Goal: Transaction & Acquisition: Subscribe to service/newsletter

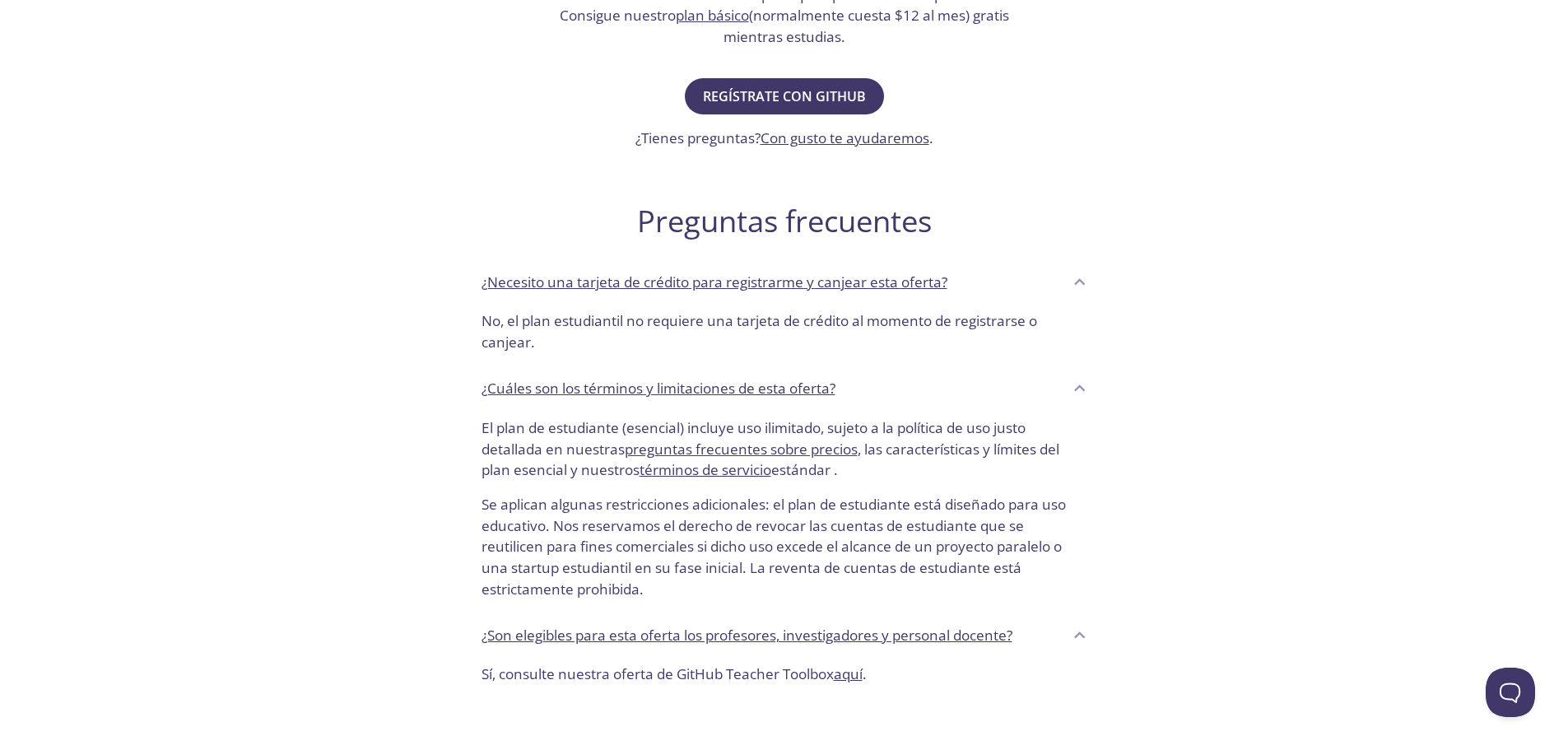
scroll to position [544, 0]
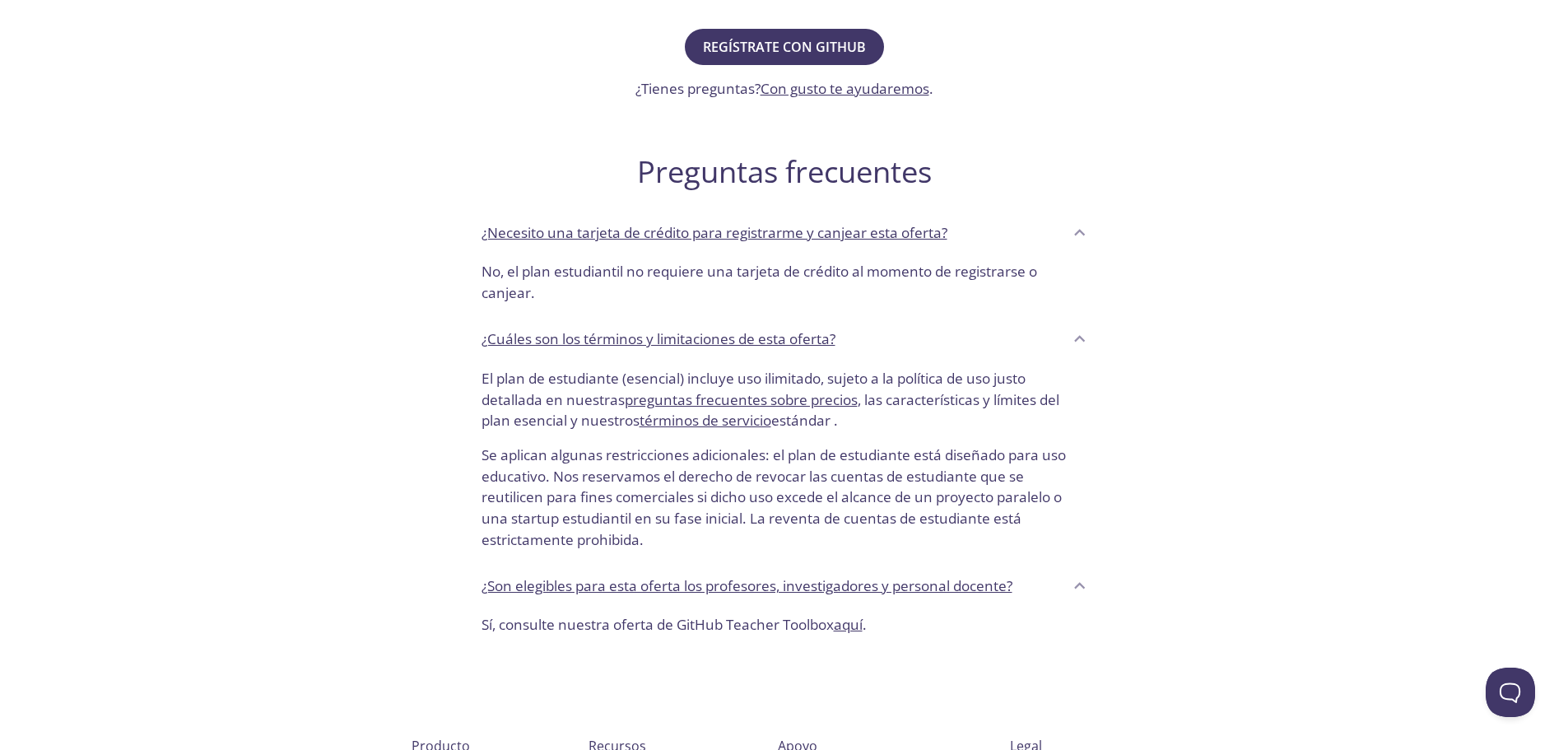
click at [1260, 223] on div "correo de prueba .app Producto Precios Documentos Blog Inscribirse Iniciar sesi…" at bounding box center [784, 234] width 1568 height 1522
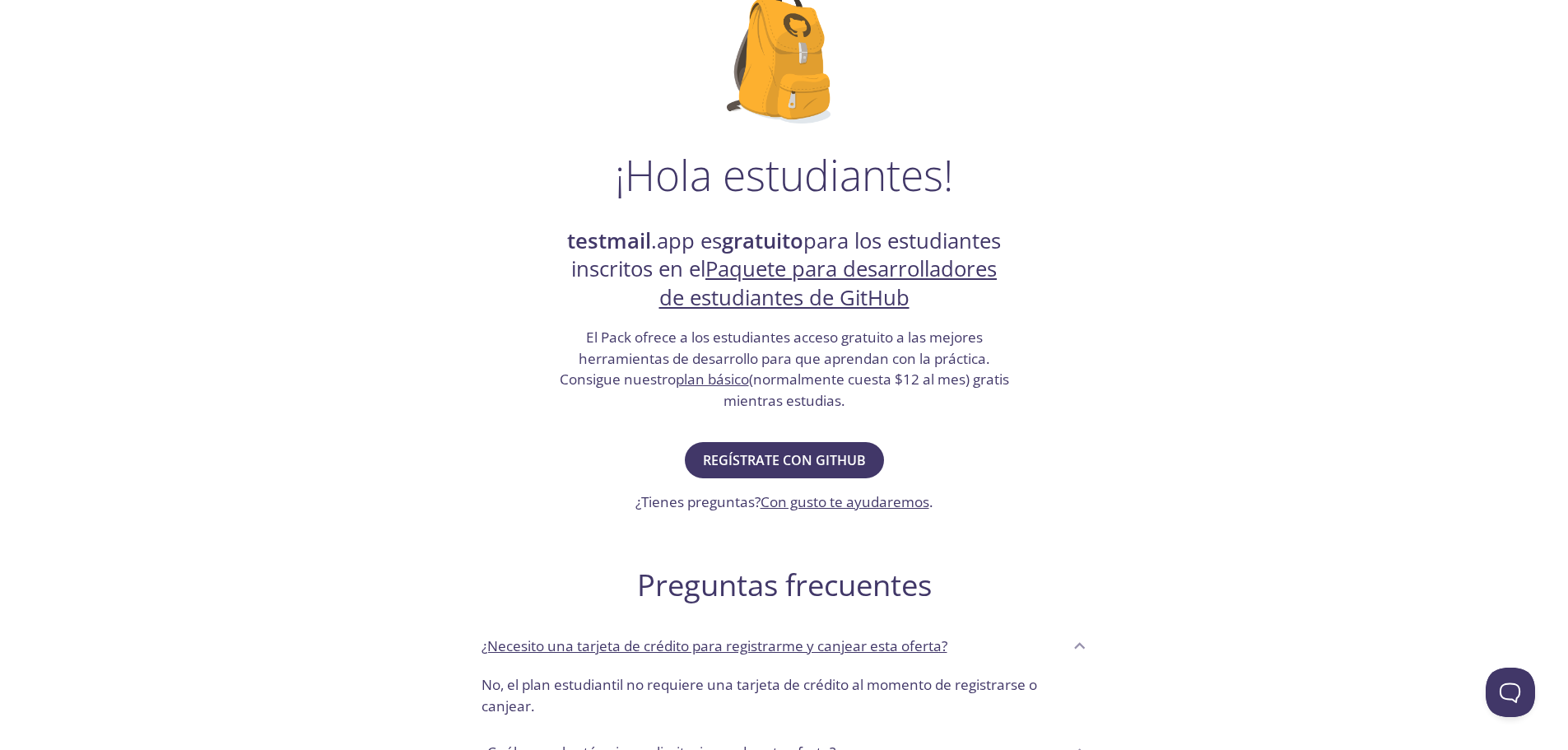
scroll to position [0, 0]
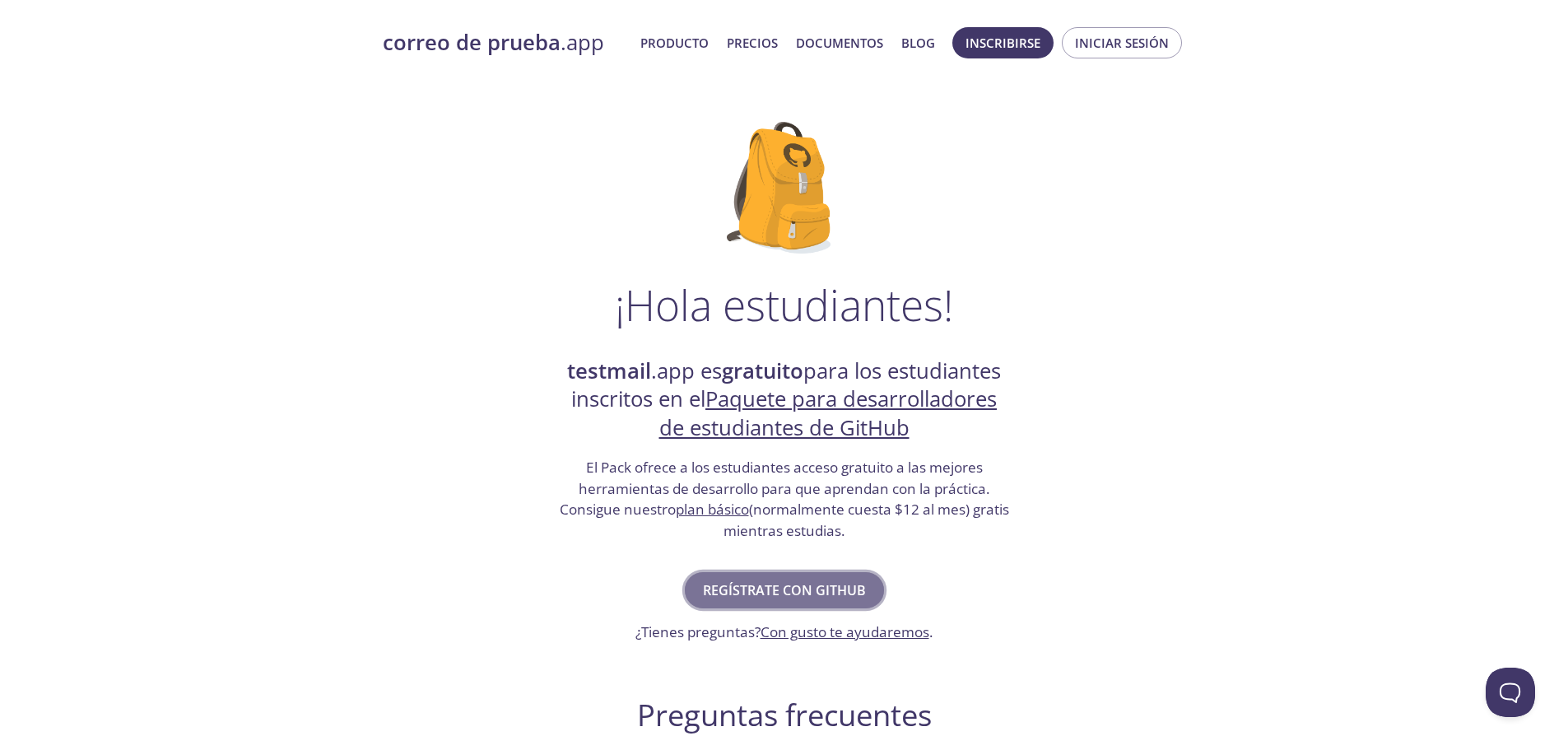
click at [813, 585] on font "Regístrate con GitHub" at bounding box center [784, 589] width 163 height 18
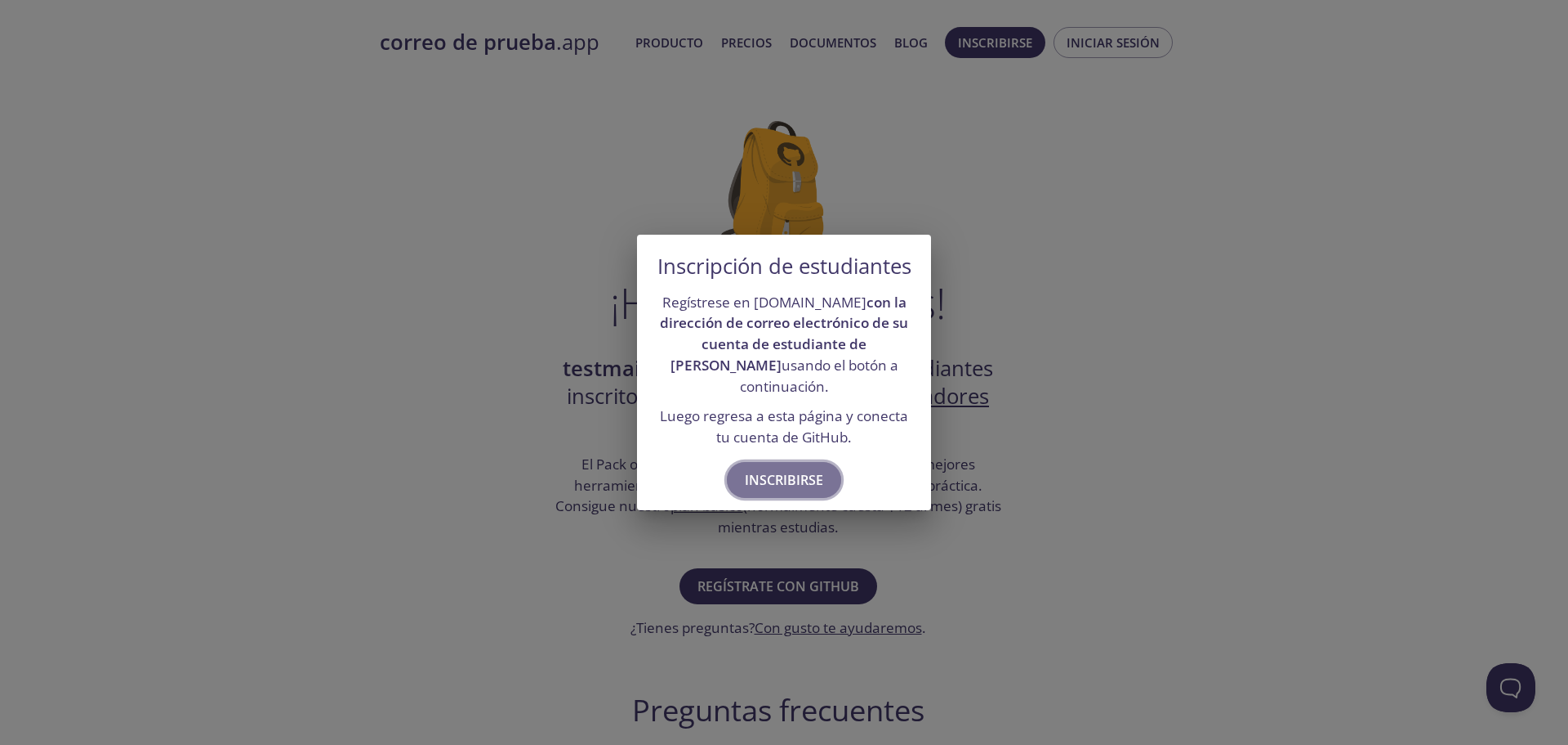
click at [767, 479] on font "Inscribirse" at bounding box center [784, 480] width 78 height 18
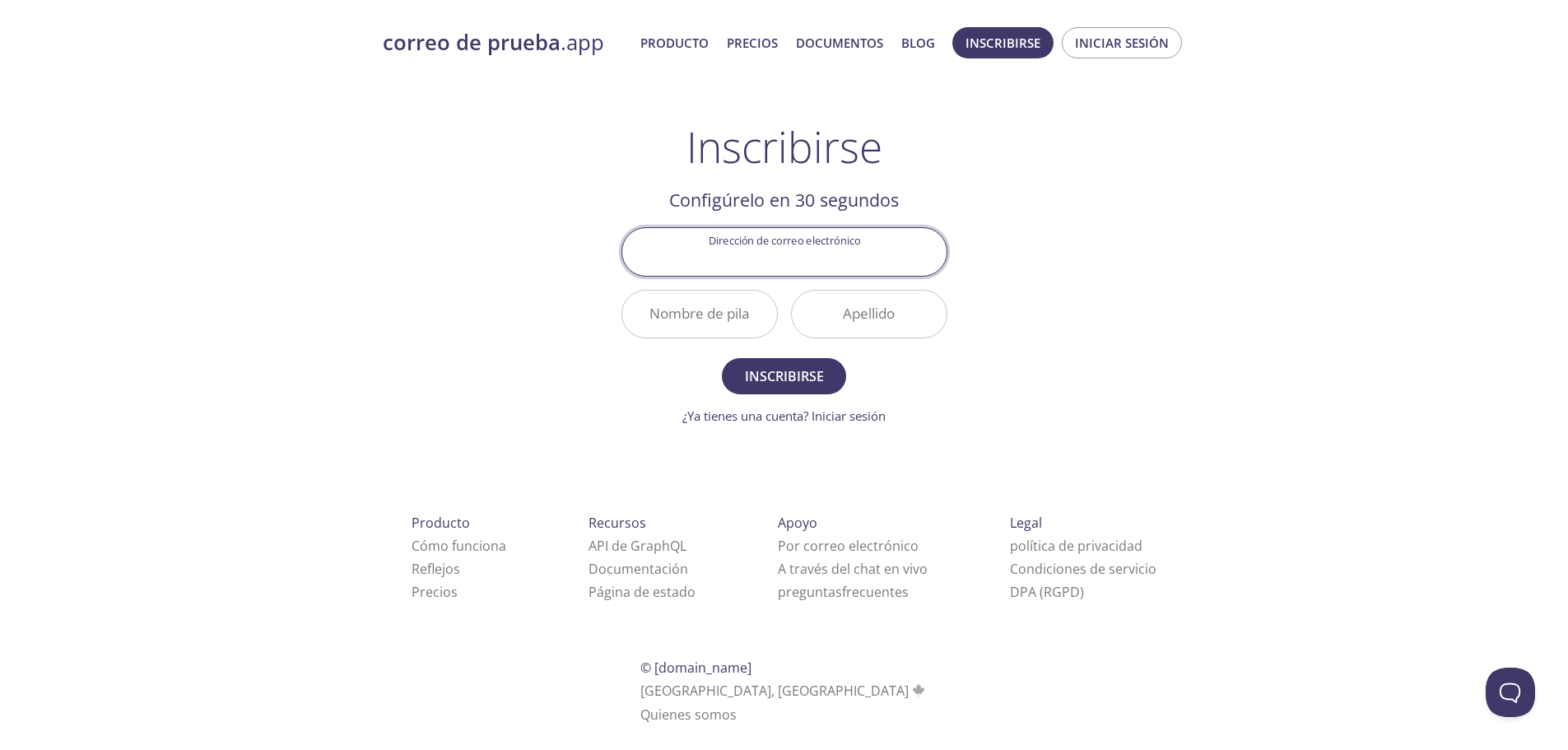
click at [789, 251] on input "Dirección de correo electrónico" at bounding box center [784, 252] width 324 height 47
type input "[EMAIL_ADDRESS][DOMAIN_NAME]"
click at [718, 308] on input "Nombre de pila" at bounding box center [699, 314] width 154 height 47
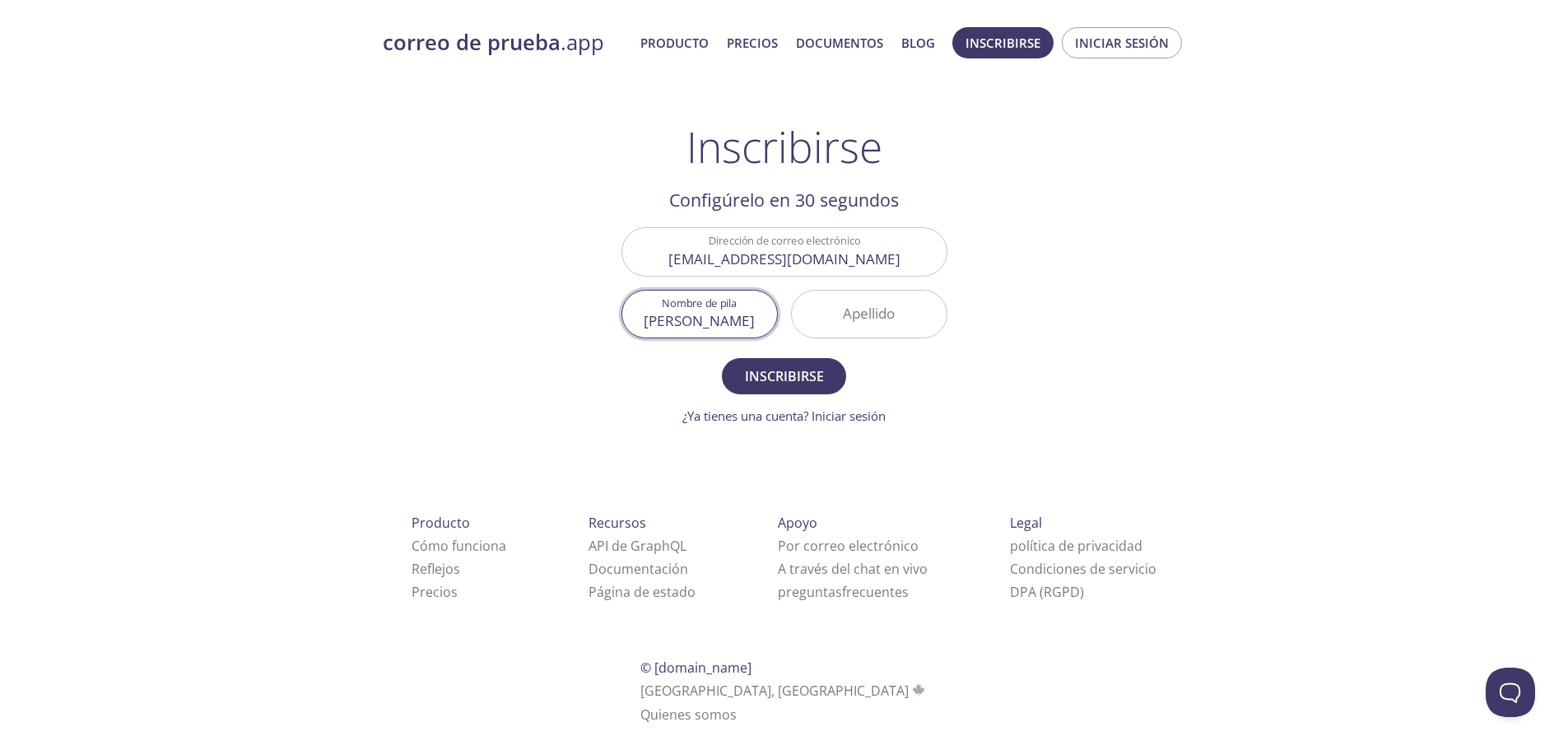
type input "[PERSON_NAME]"
click at [780, 371] on font "Inscribirse" at bounding box center [784, 376] width 79 height 18
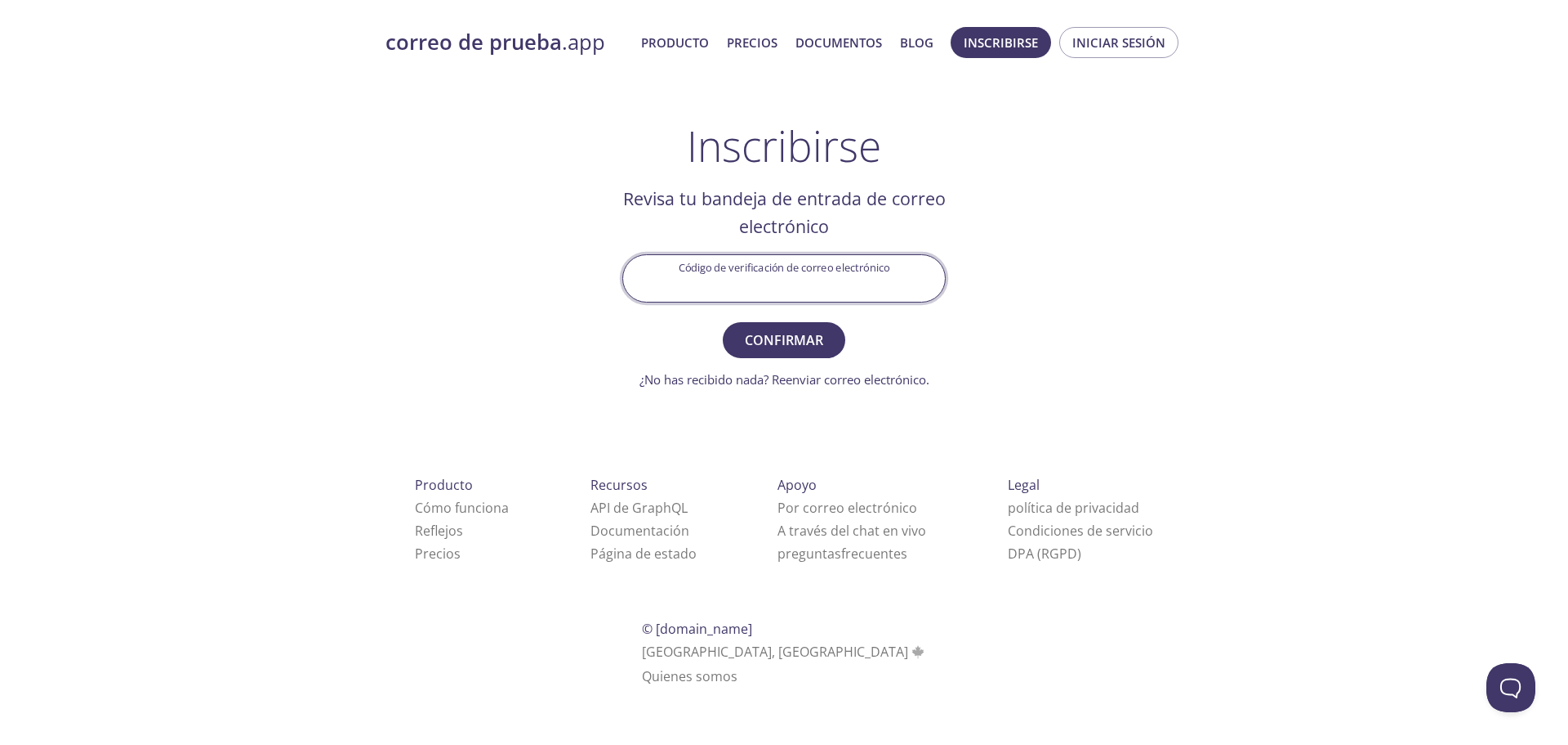
click at [829, 272] on input "Código de verificación de correo electrónico" at bounding box center [784, 278] width 321 height 47
paste input "KMRWSV4"
type input "KMRWSV4"
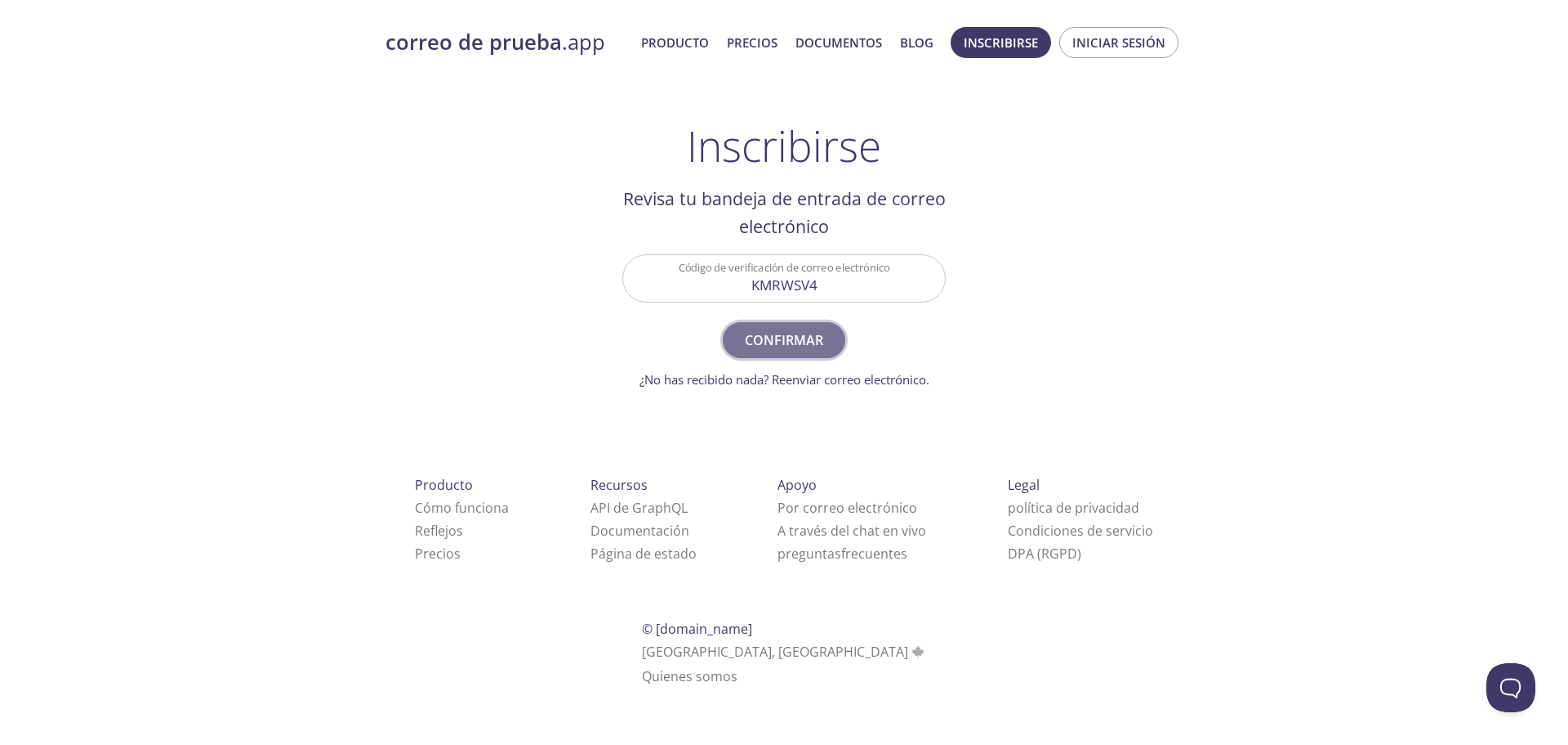
click at [815, 348] on font "Confirmar" at bounding box center [784, 340] width 78 height 18
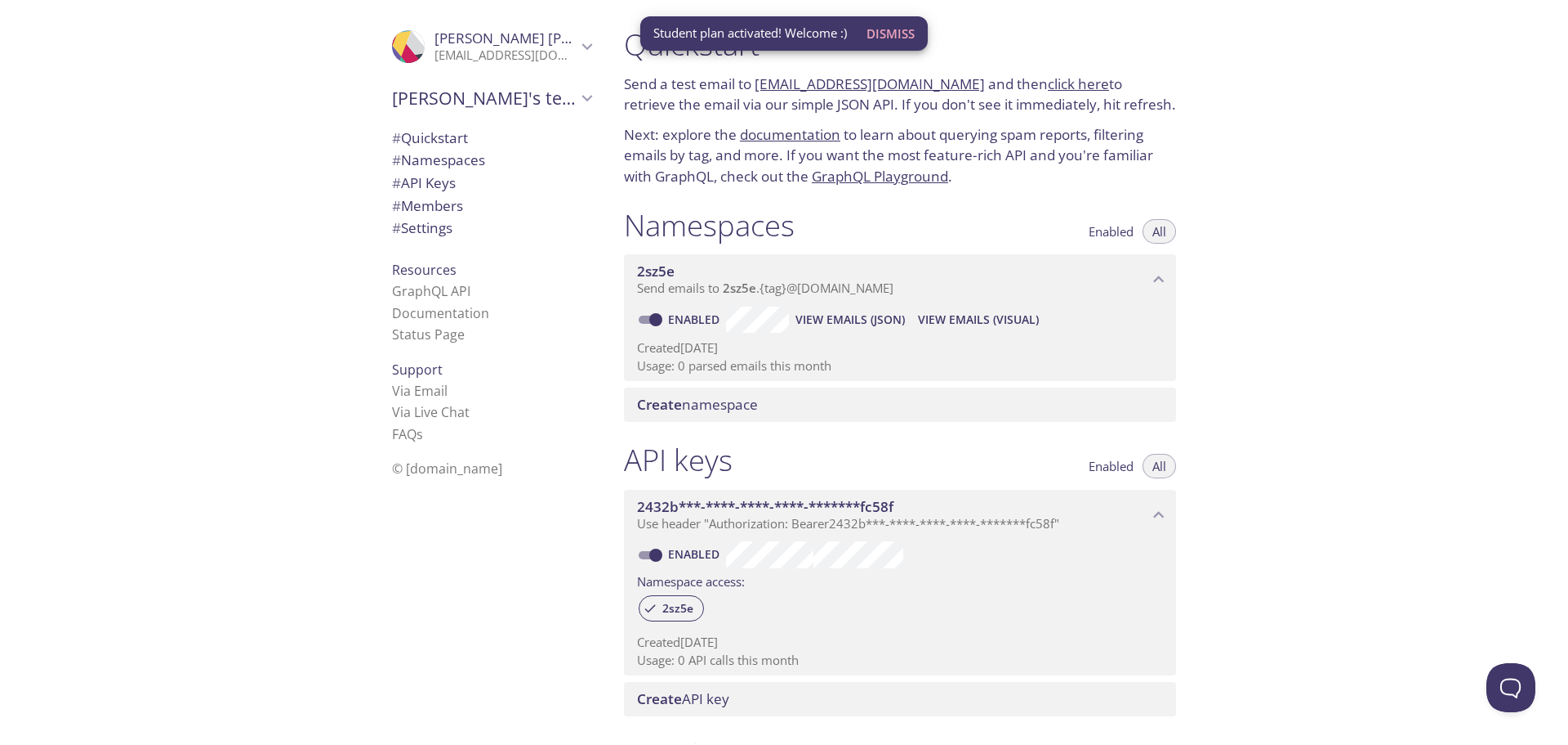
click at [1257, 39] on div "Quickstart Send a test email to [EMAIL_ADDRESS][DOMAIN_NAME] and then click her…" at bounding box center [1090, 372] width 957 height 745
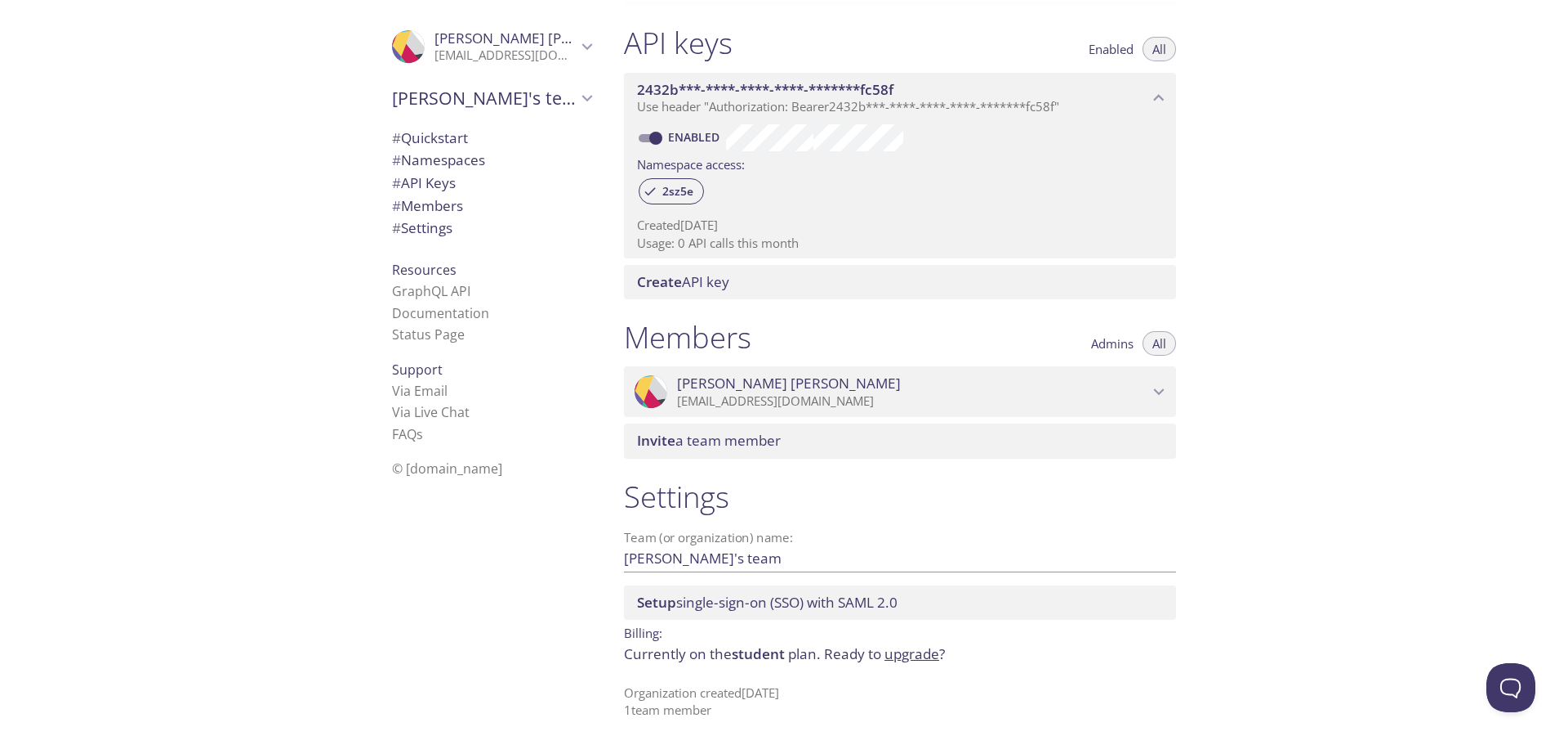
scroll to position [418, 0]
